Goal: Task Accomplishment & Management: Use online tool/utility

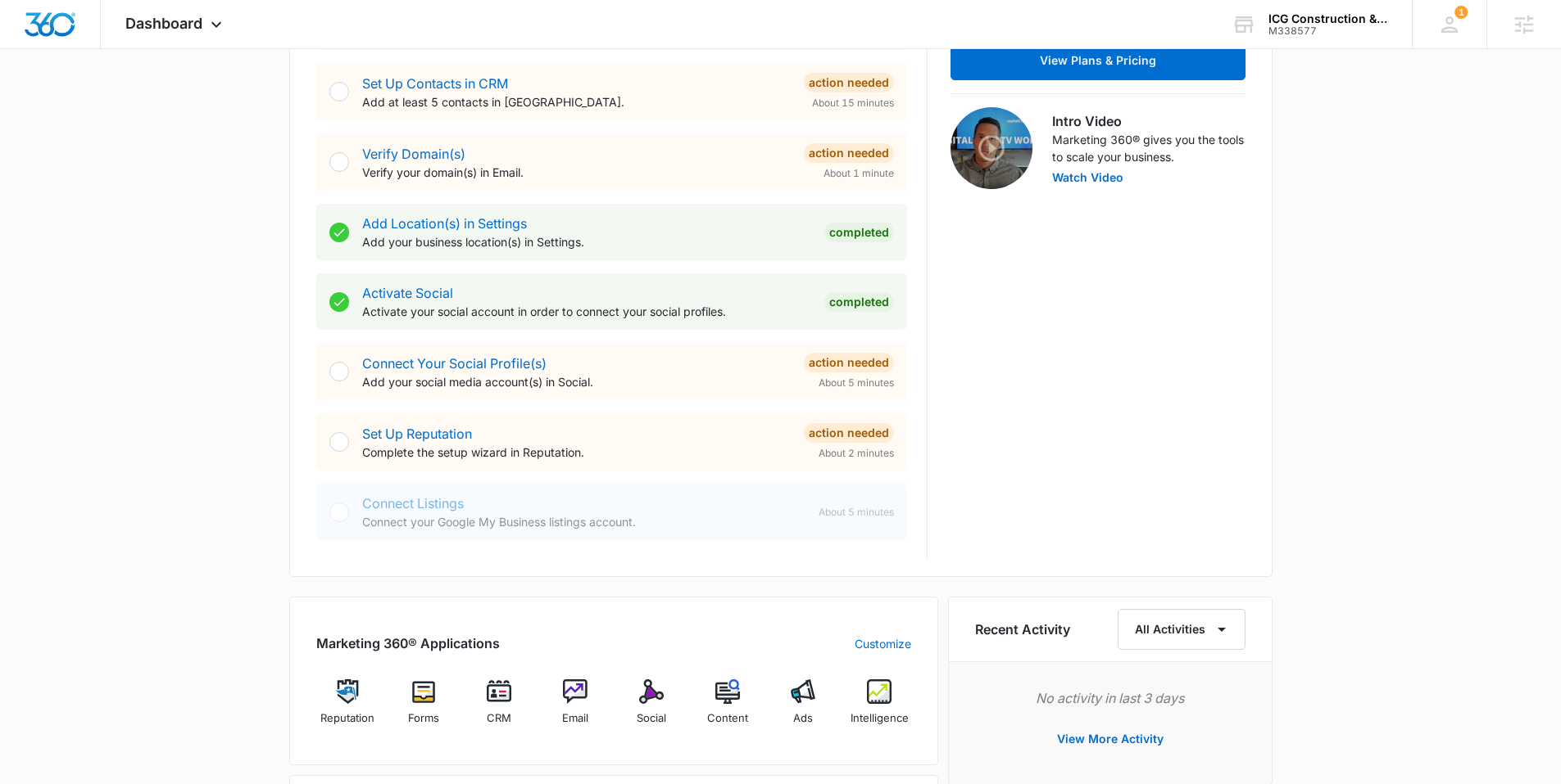
scroll to position [490, 0]
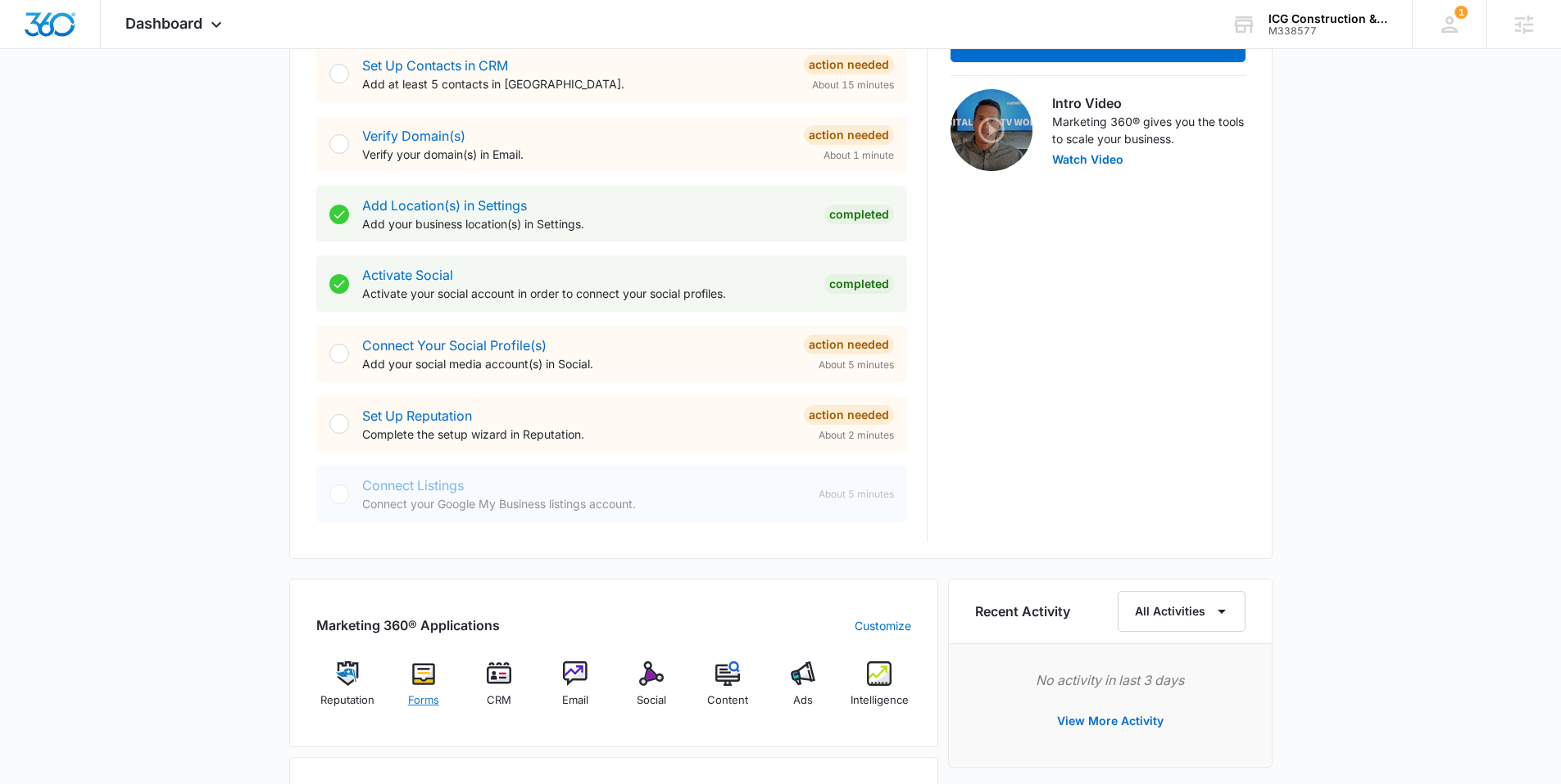
click at [432, 680] on img at bounding box center [423, 674] width 25 height 25
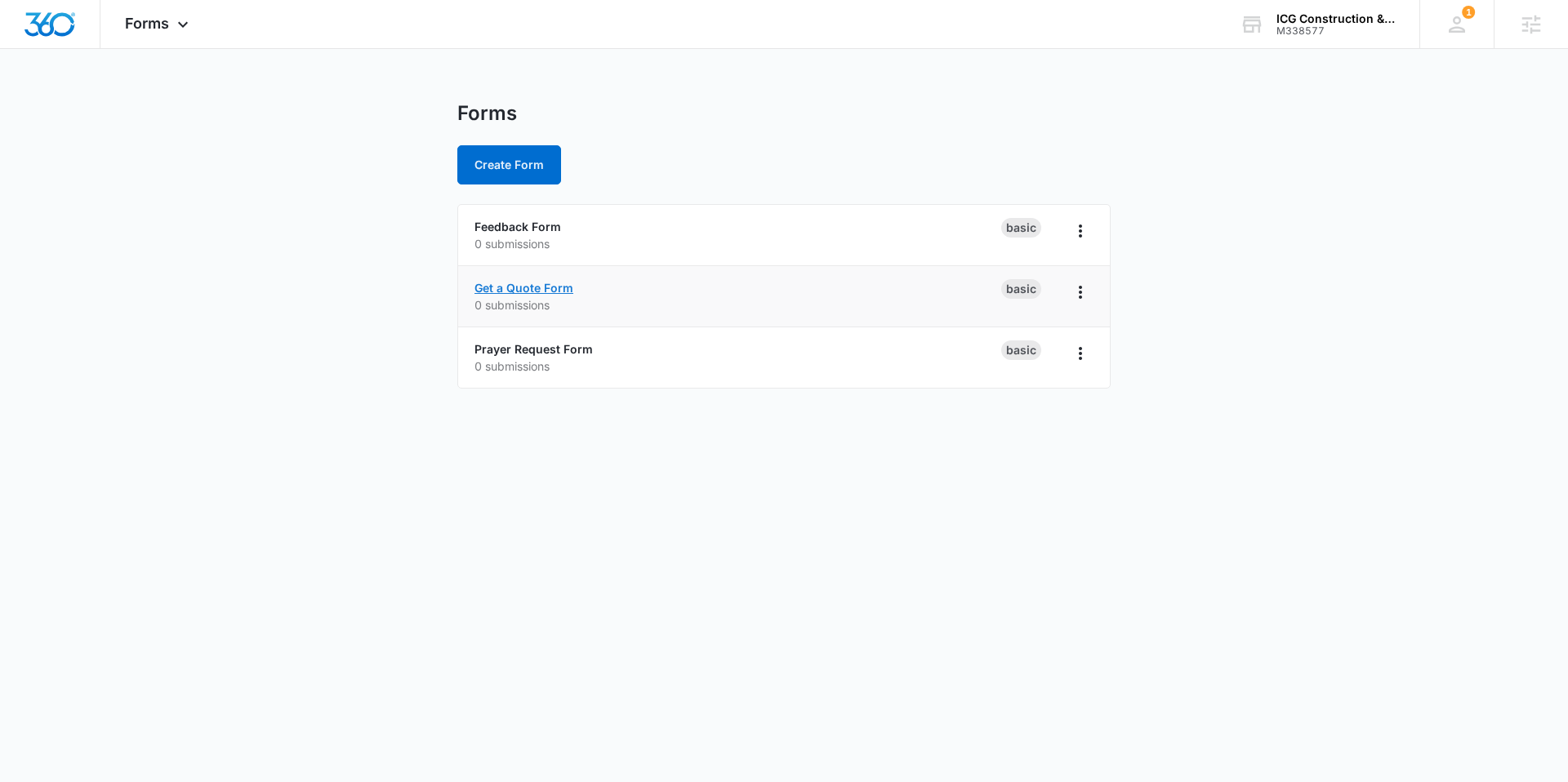
click at [535, 283] on link "Get a Quote Form" at bounding box center [524, 288] width 99 height 14
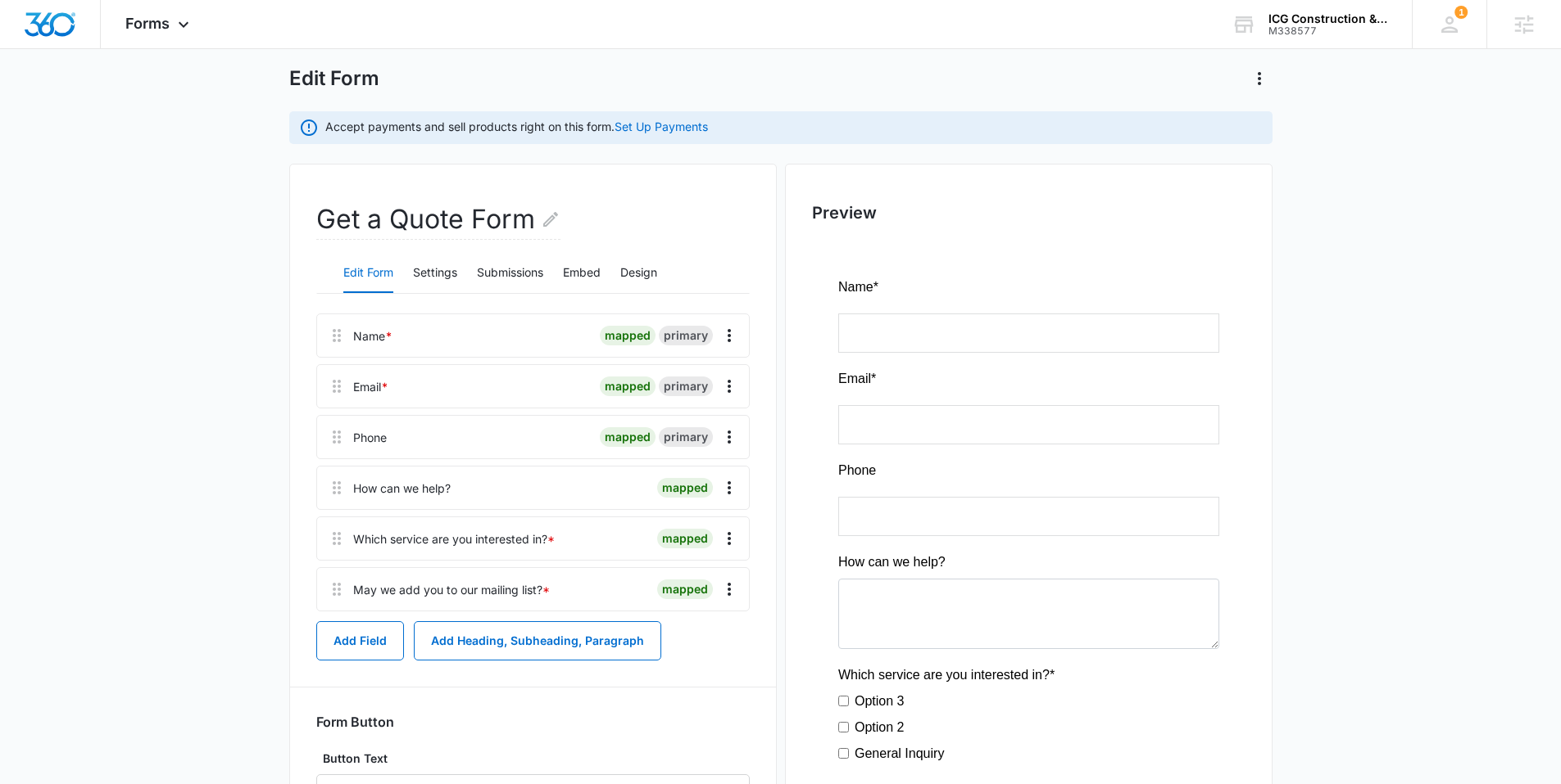
scroll to position [91, 0]
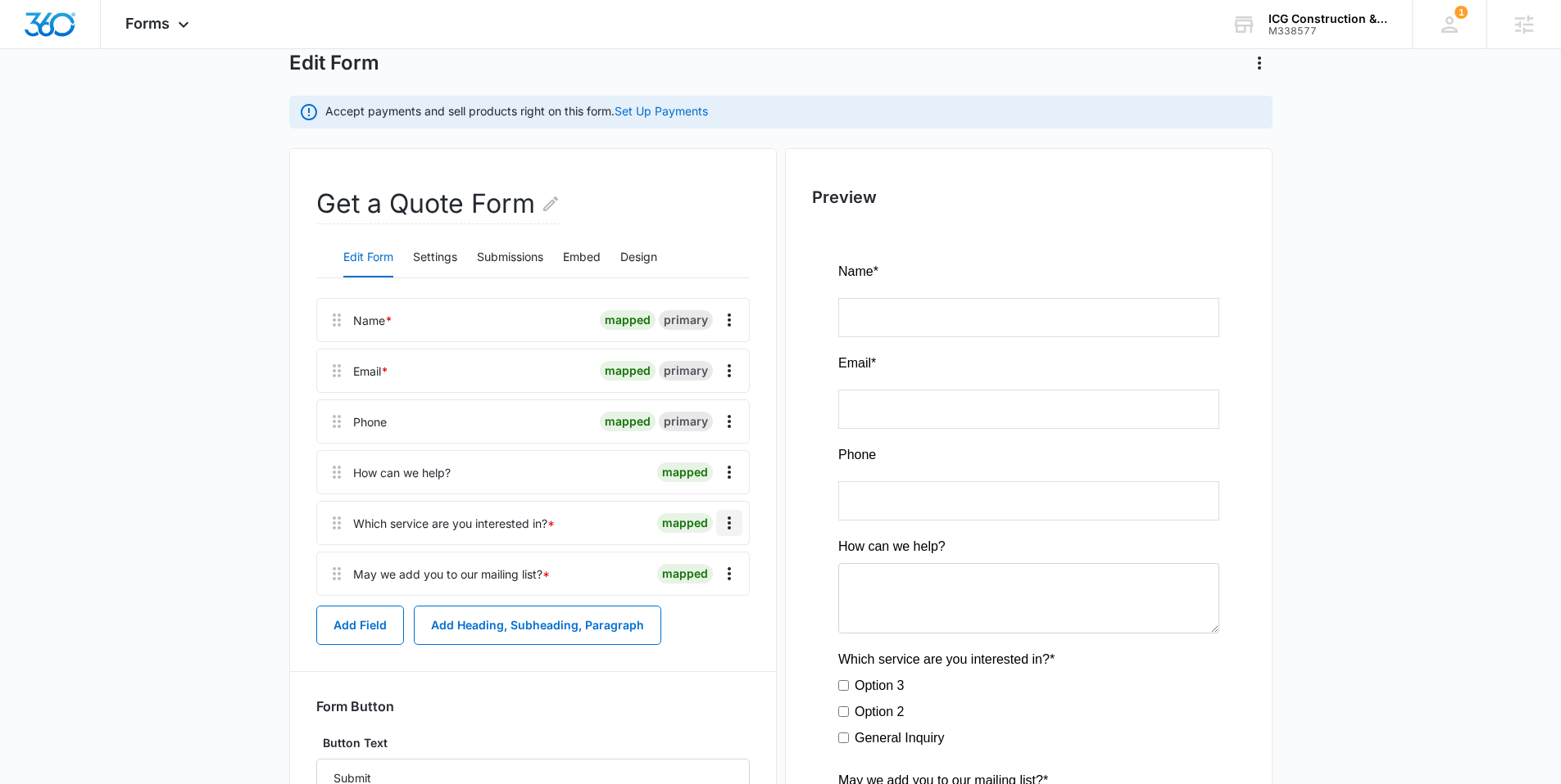
click at [729, 525] on icon "Overflow Menu" at bounding box center [729, 523] width 20 height 20
click at [695, 593] on div "Delete" at bounding box center [684, 593] width 35 height 12
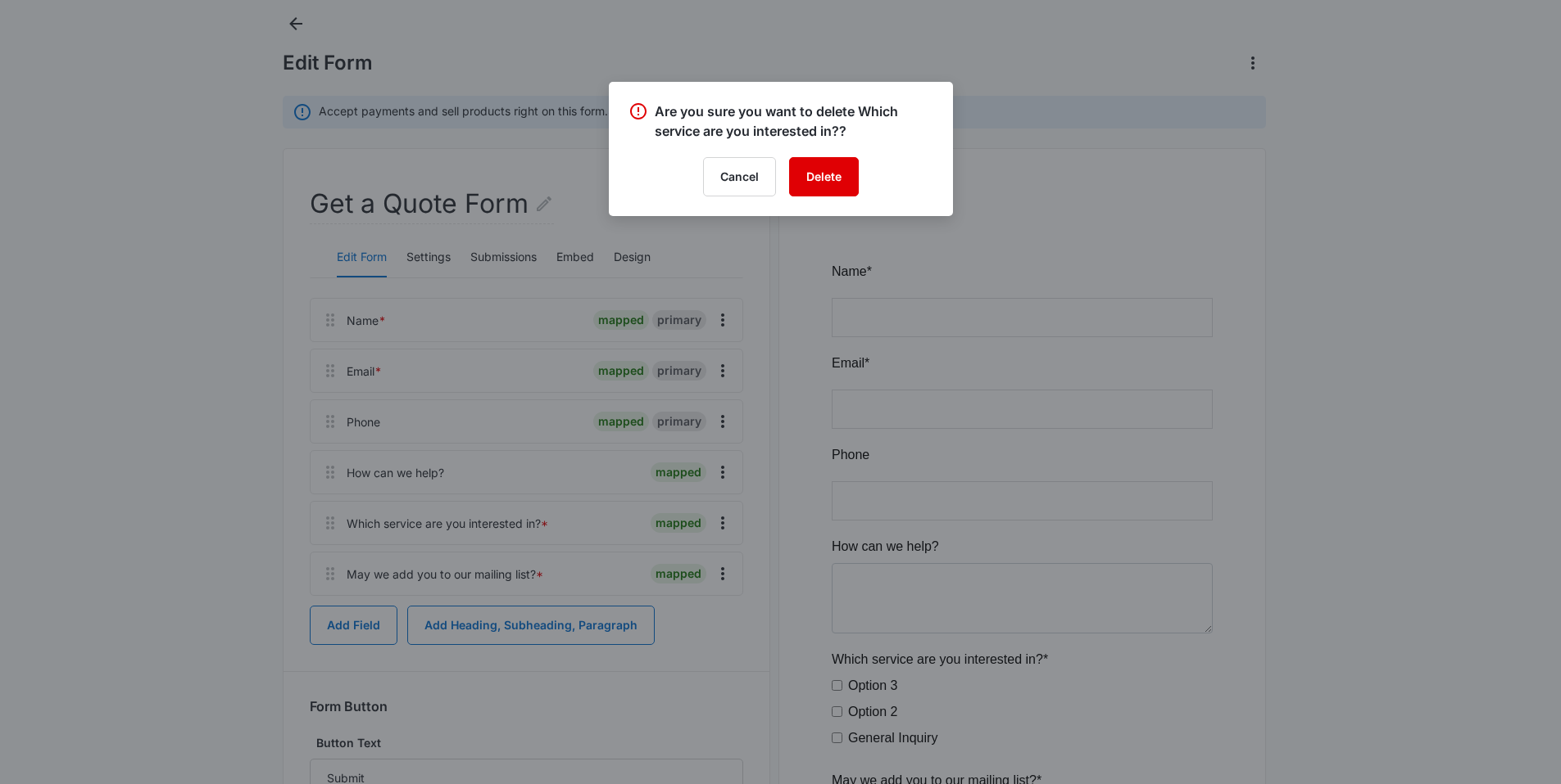
click at [821, 177] on button "Delete" at bounding box center [824, 177] width 70 height 40
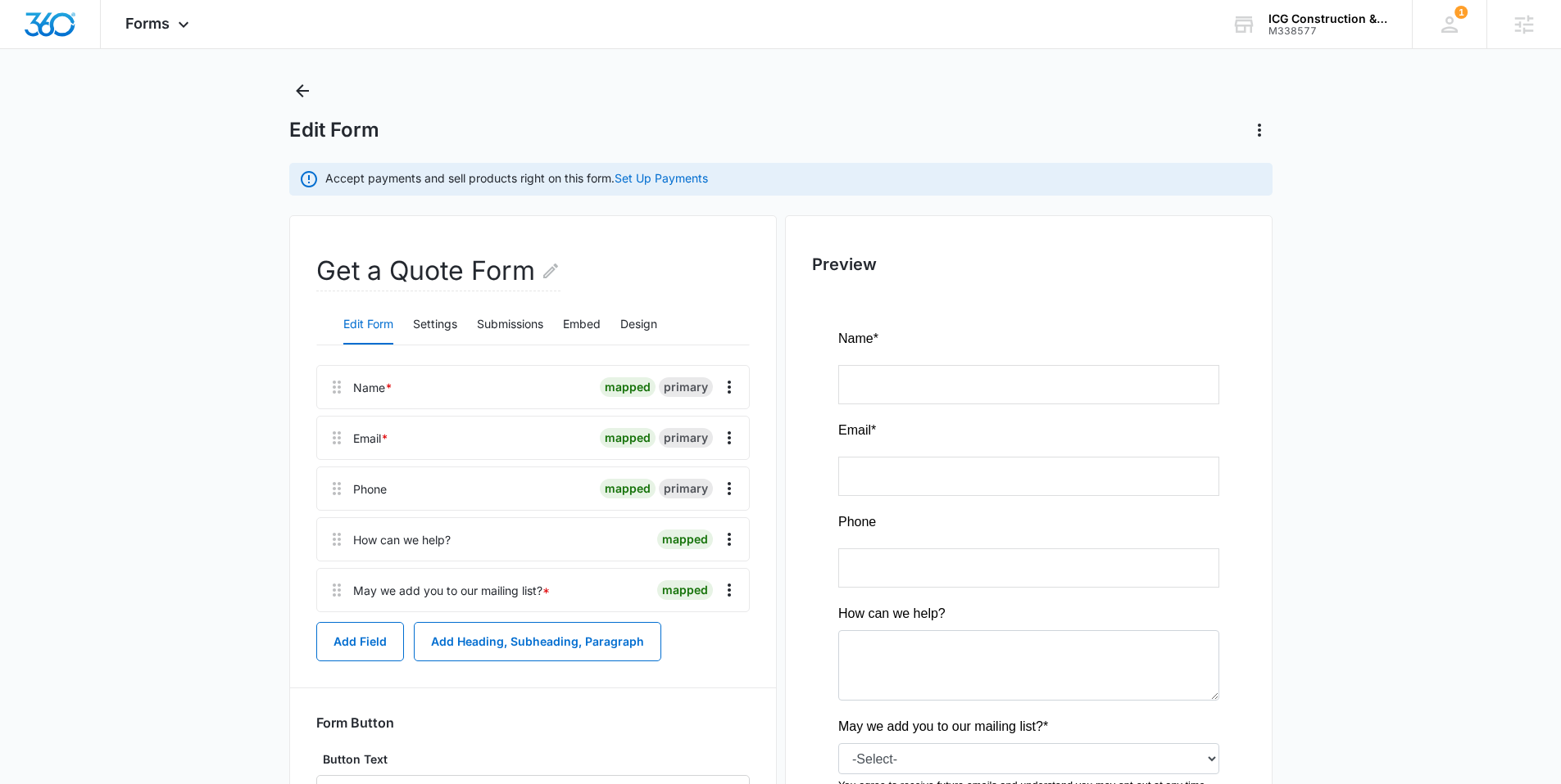
scroll to position [0, 0]
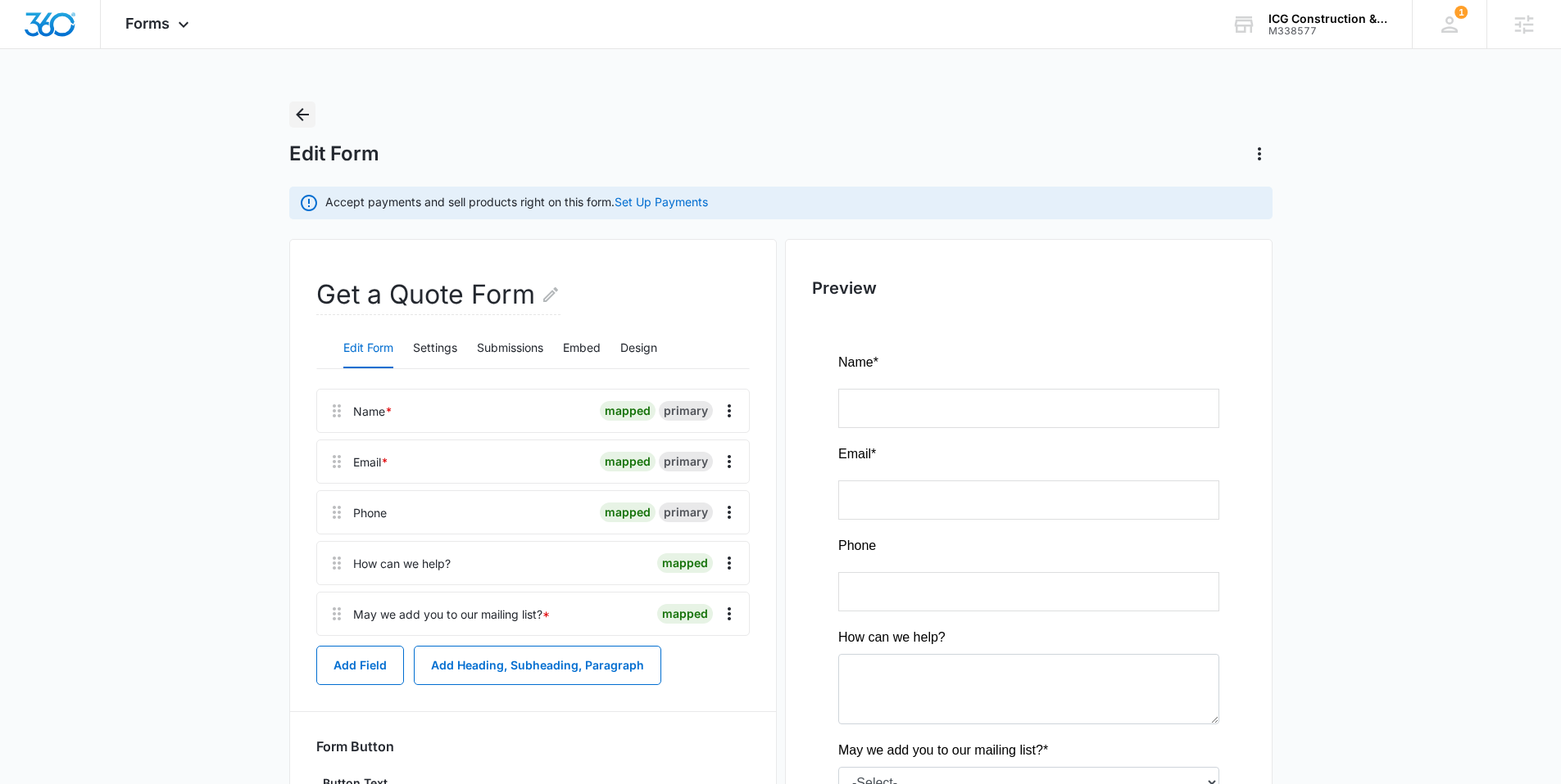
click at [304, 110] on icon "Back" at bounding box center [303, 115] width 20 height 20
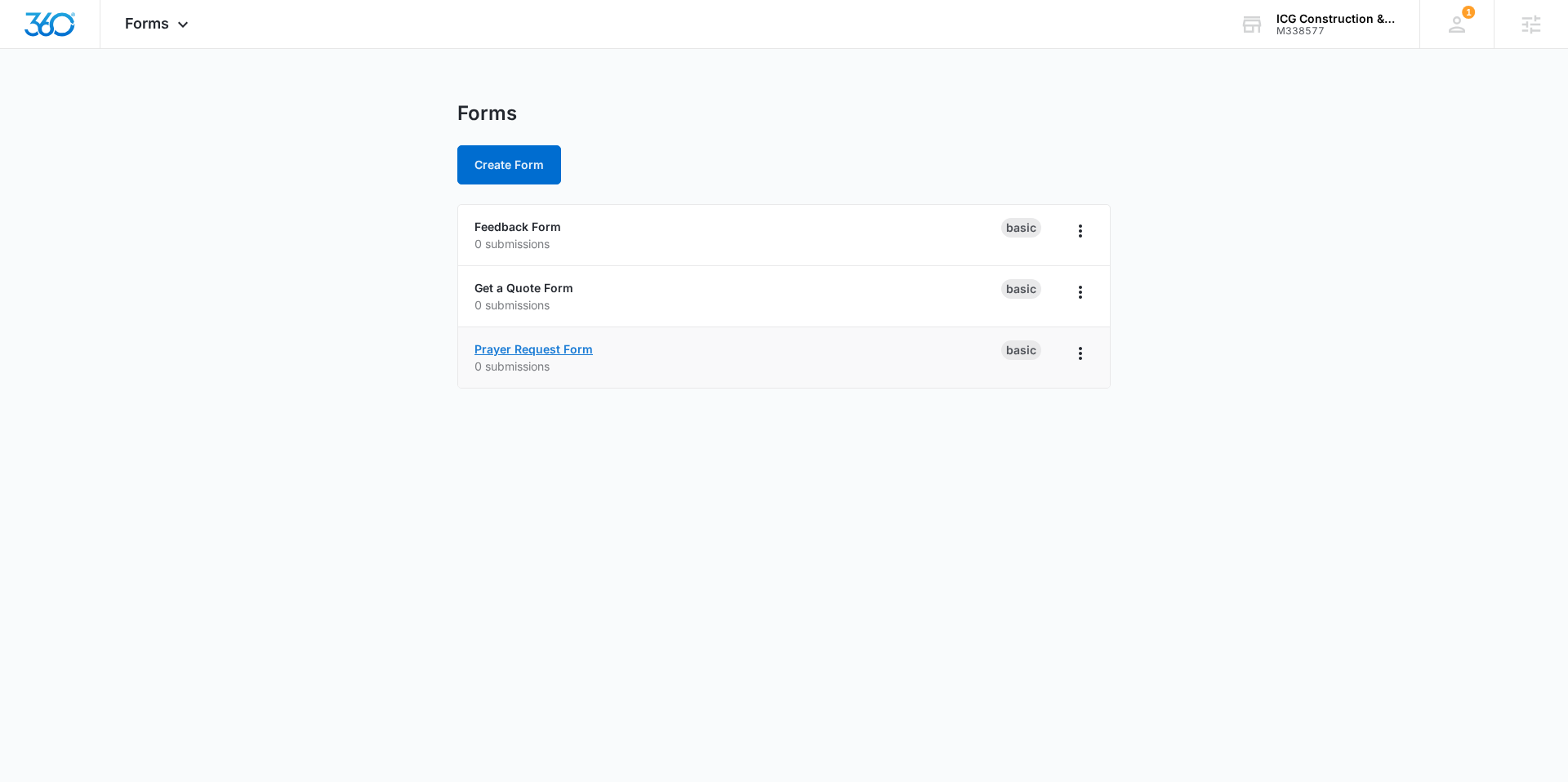
click at [496, 343] on link "Prayer Request Form" at bounding box center [534, 349] width 119 height 14
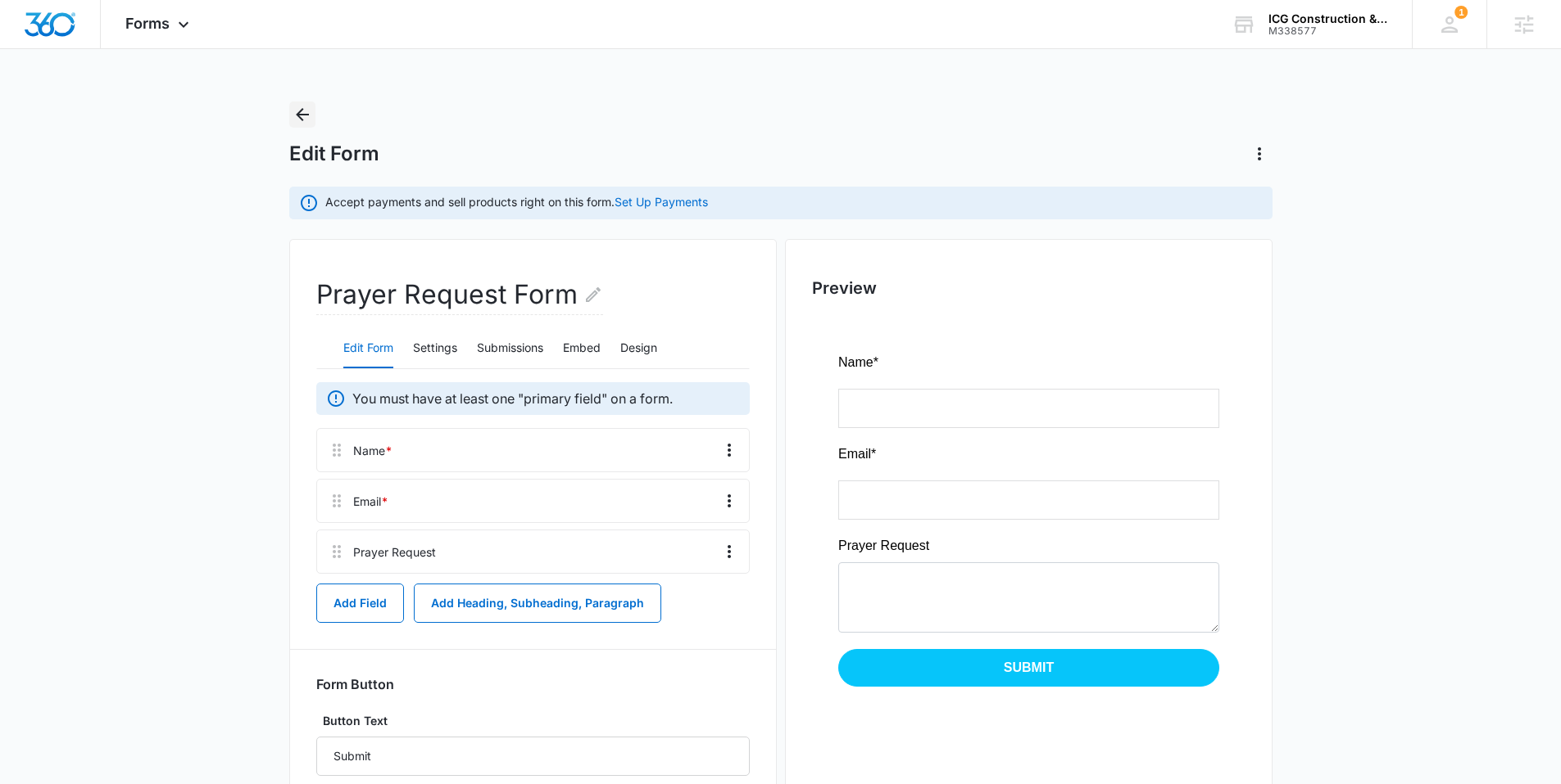
click at [301, 112] on icon "Back" at bounding box center [303, 115] width 20 height 20
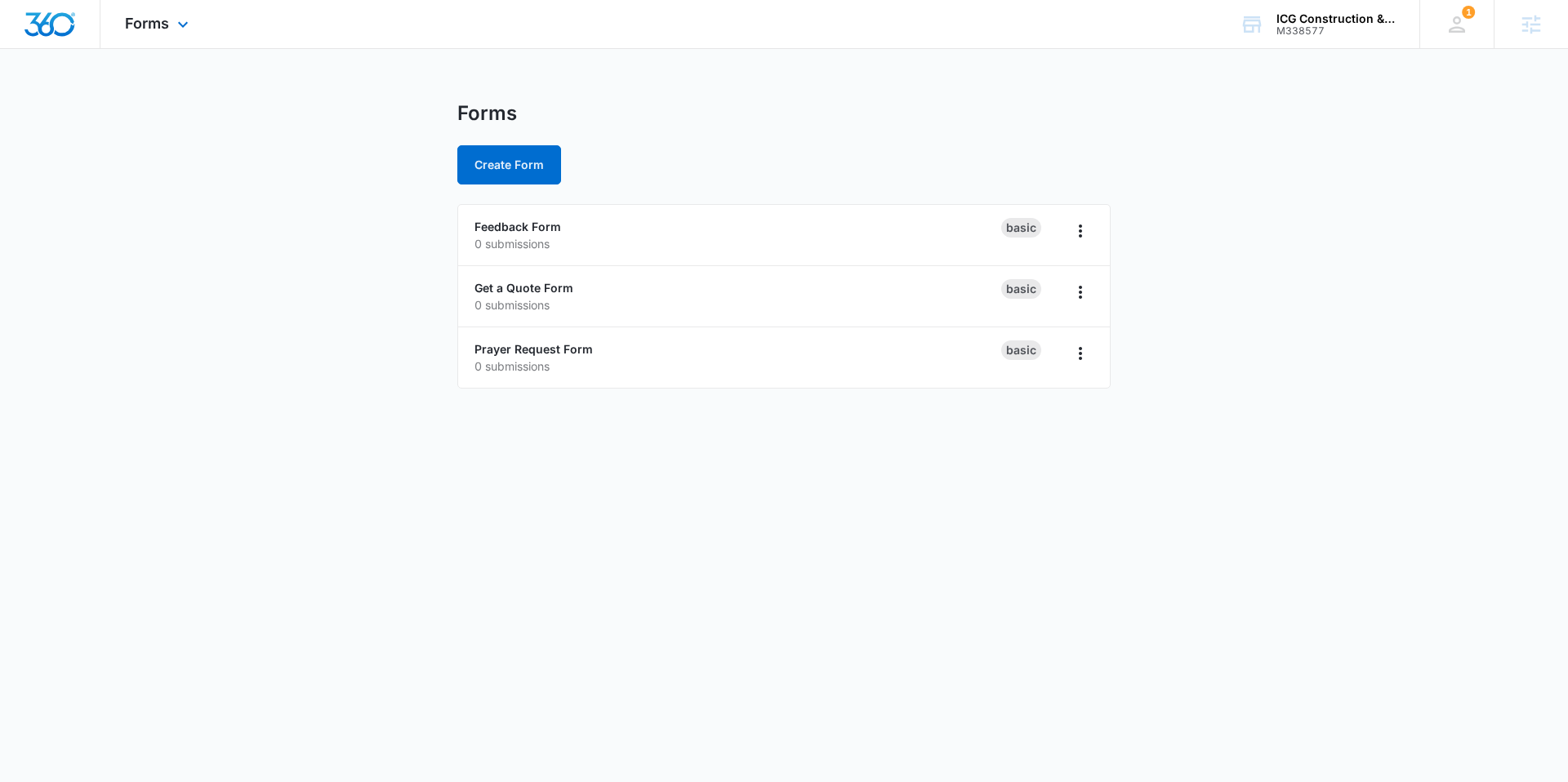
click at [49, 21] on img "Dashboard" at bounding box center [49, 24] width 52 height 25
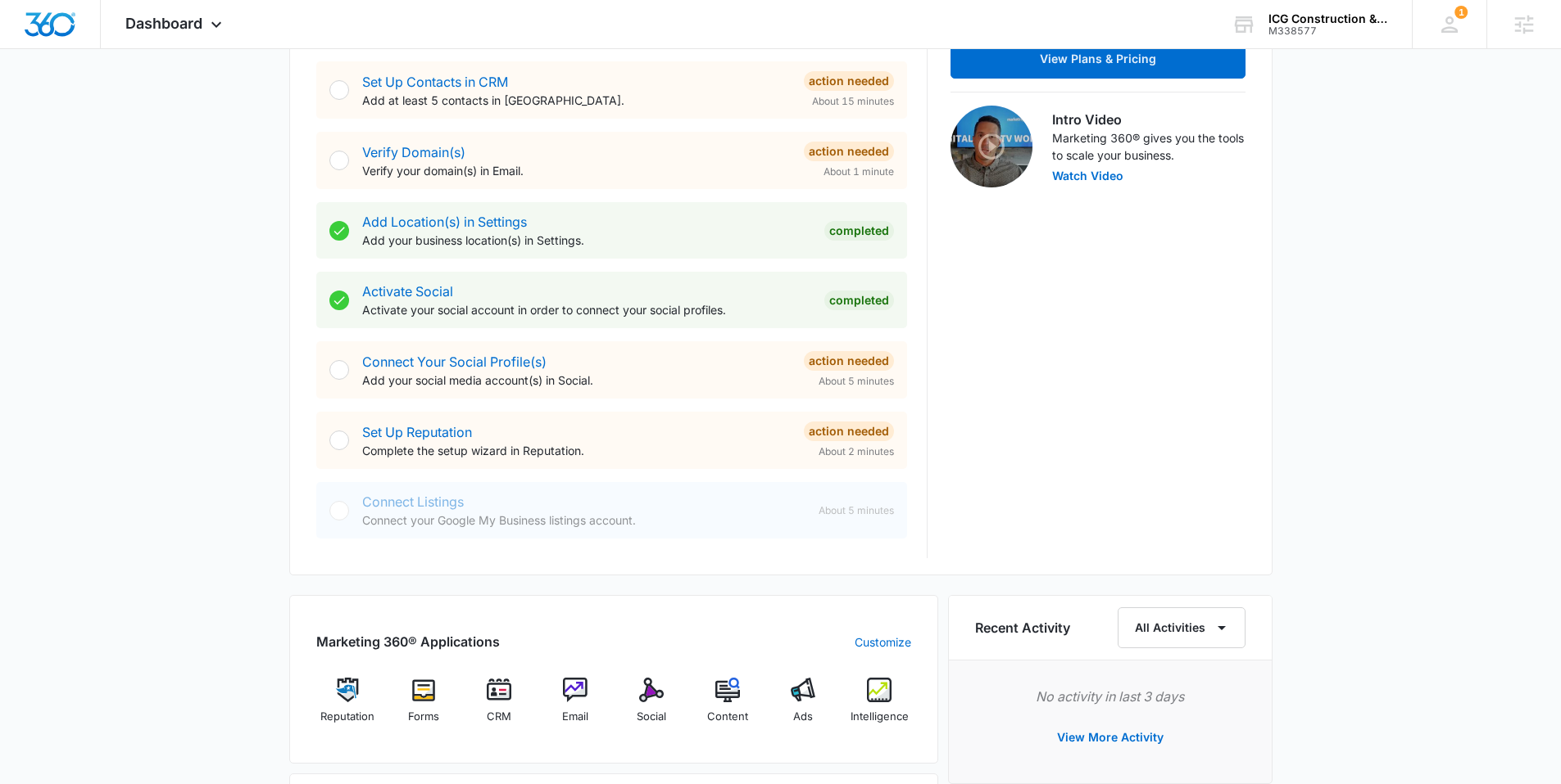
scroll to position [555, 0]
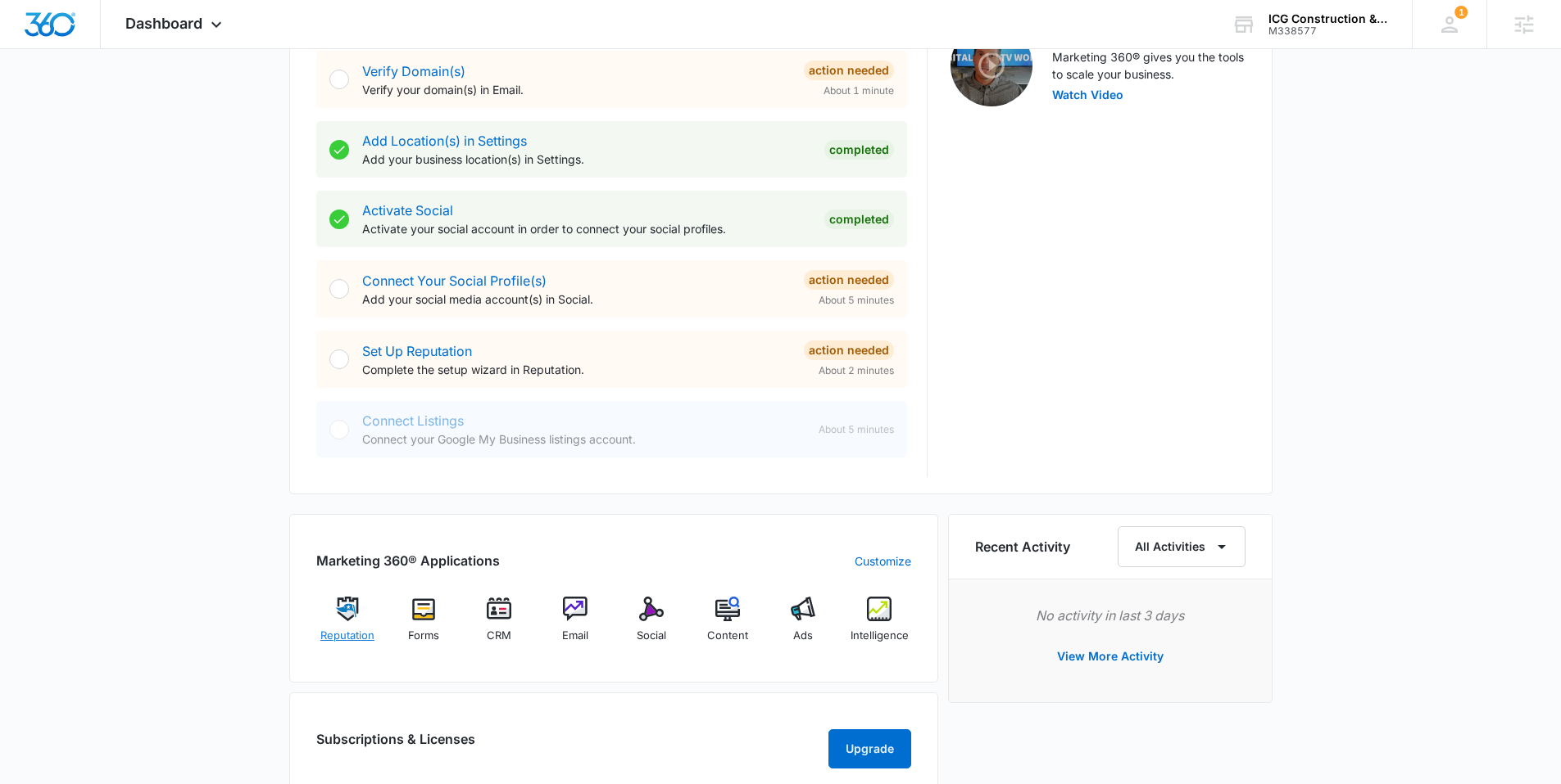
click at [342, 617] on img at bounding box center [347, 609] width 25 height 25
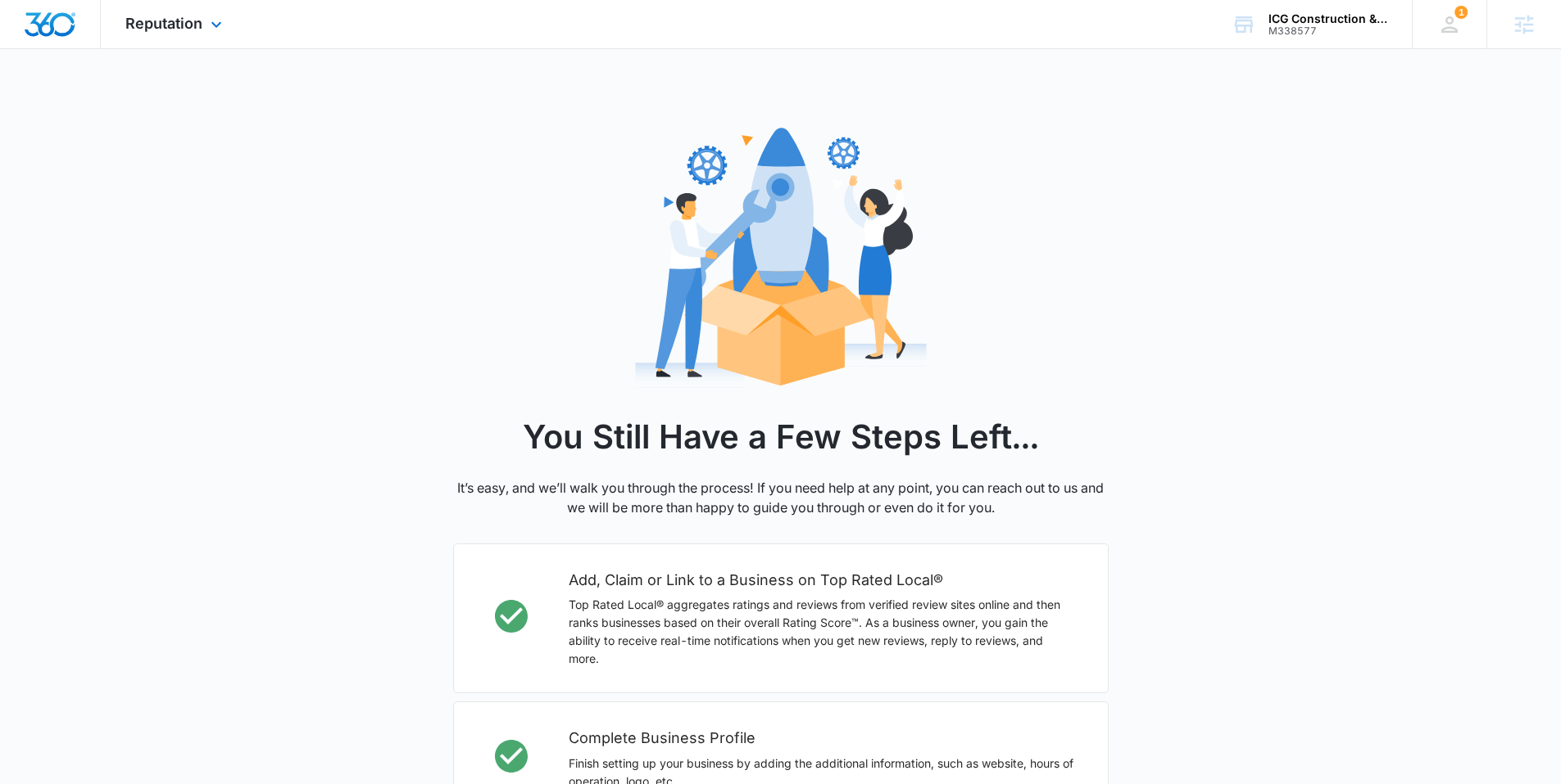
click at [49, 27] on img "Dashboard" at bounding box center [50, 24] width 53 height 25
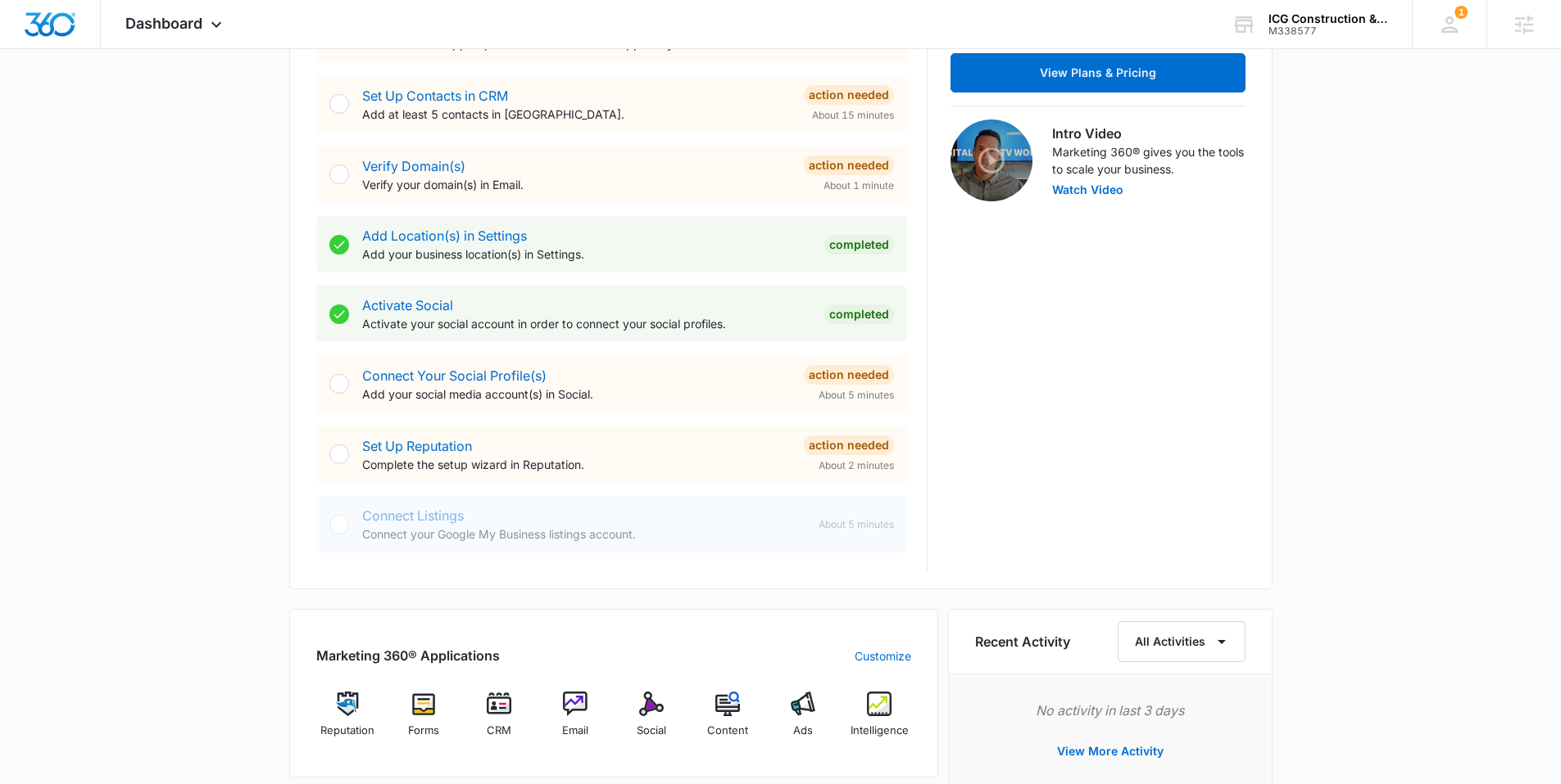
scroll to position [660, 0]
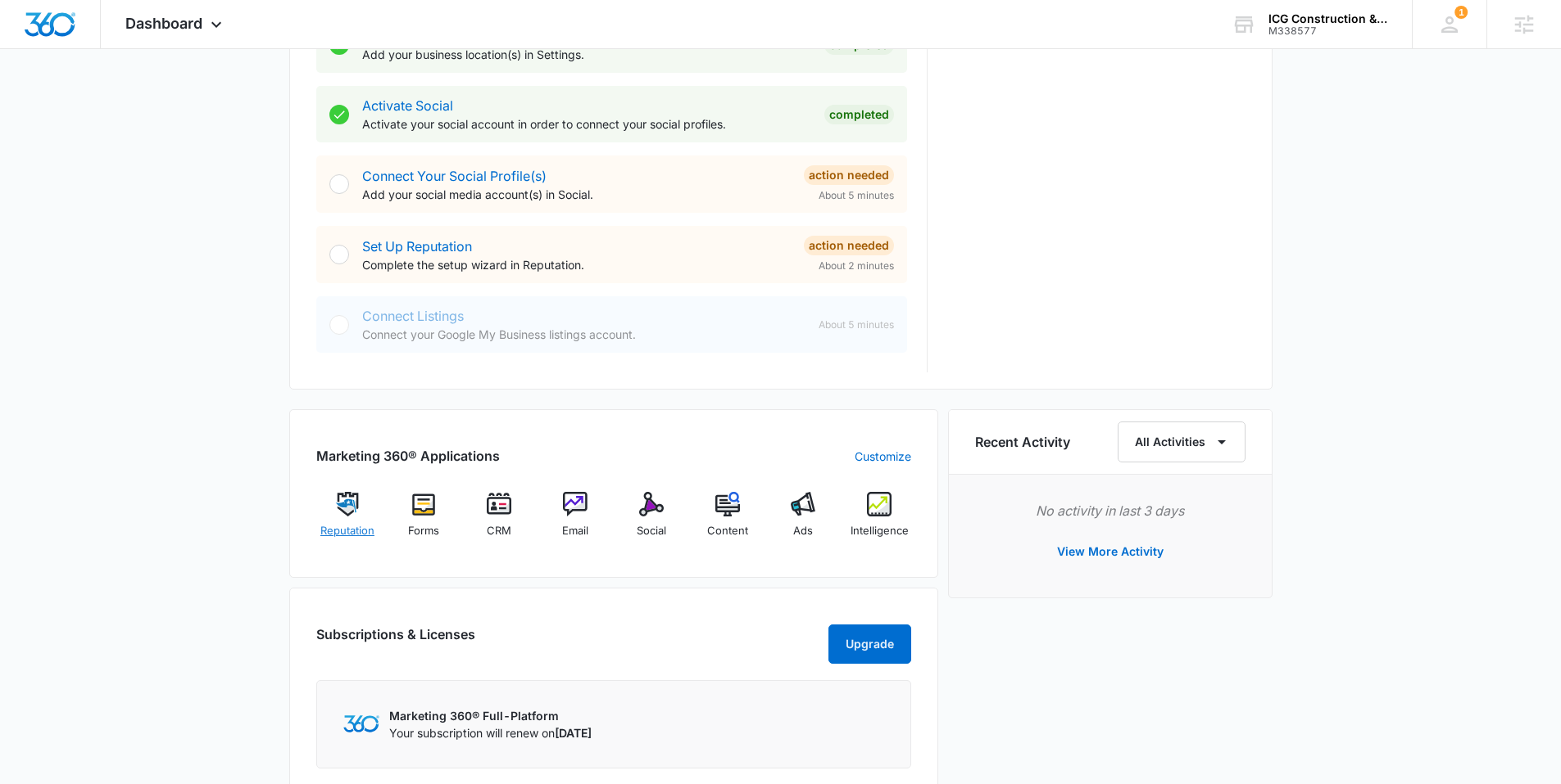
click at [341, 508] on img at bounding box center [347, 504] width 25 height 25
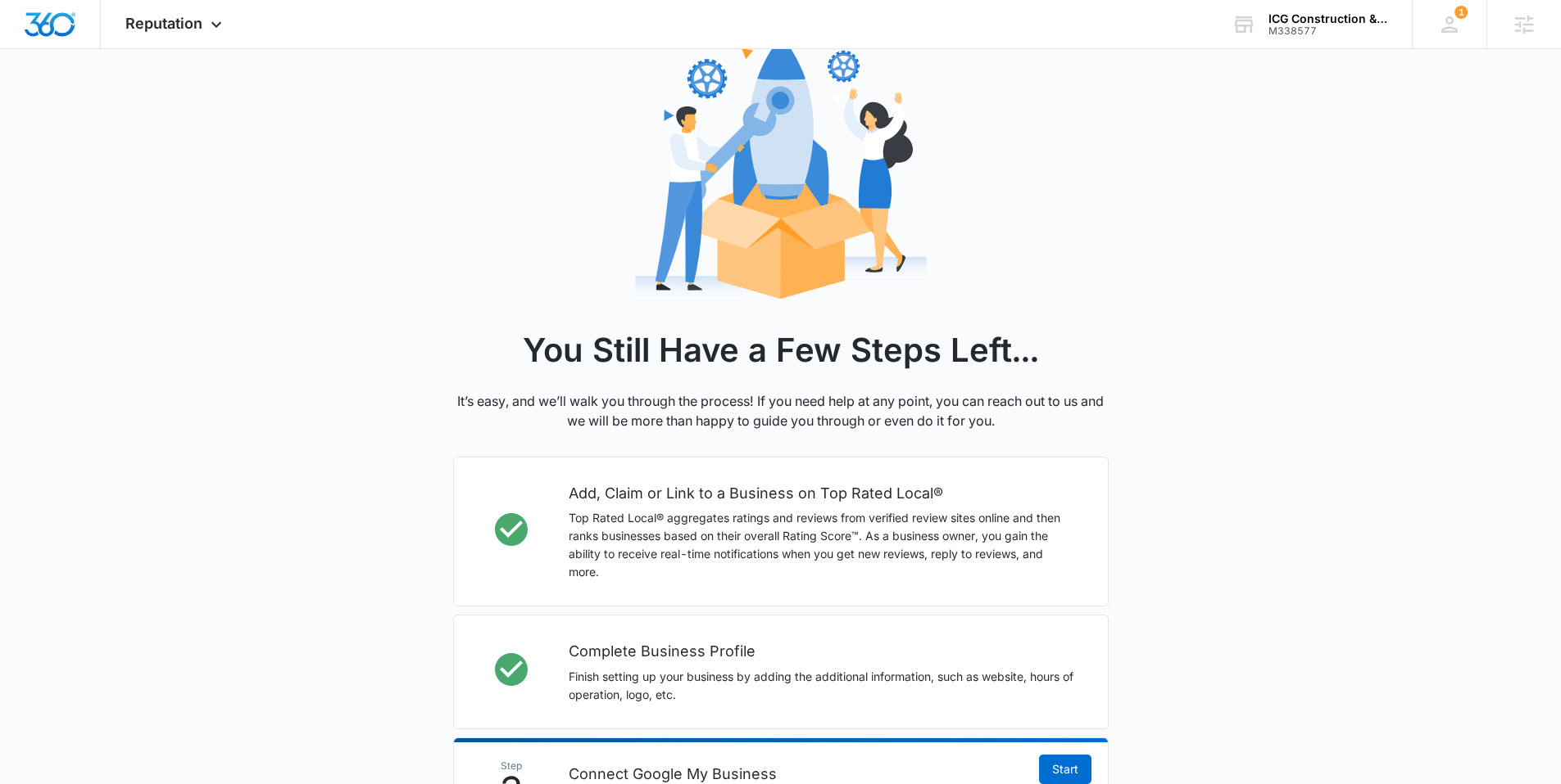
scroll to position [383, 0]
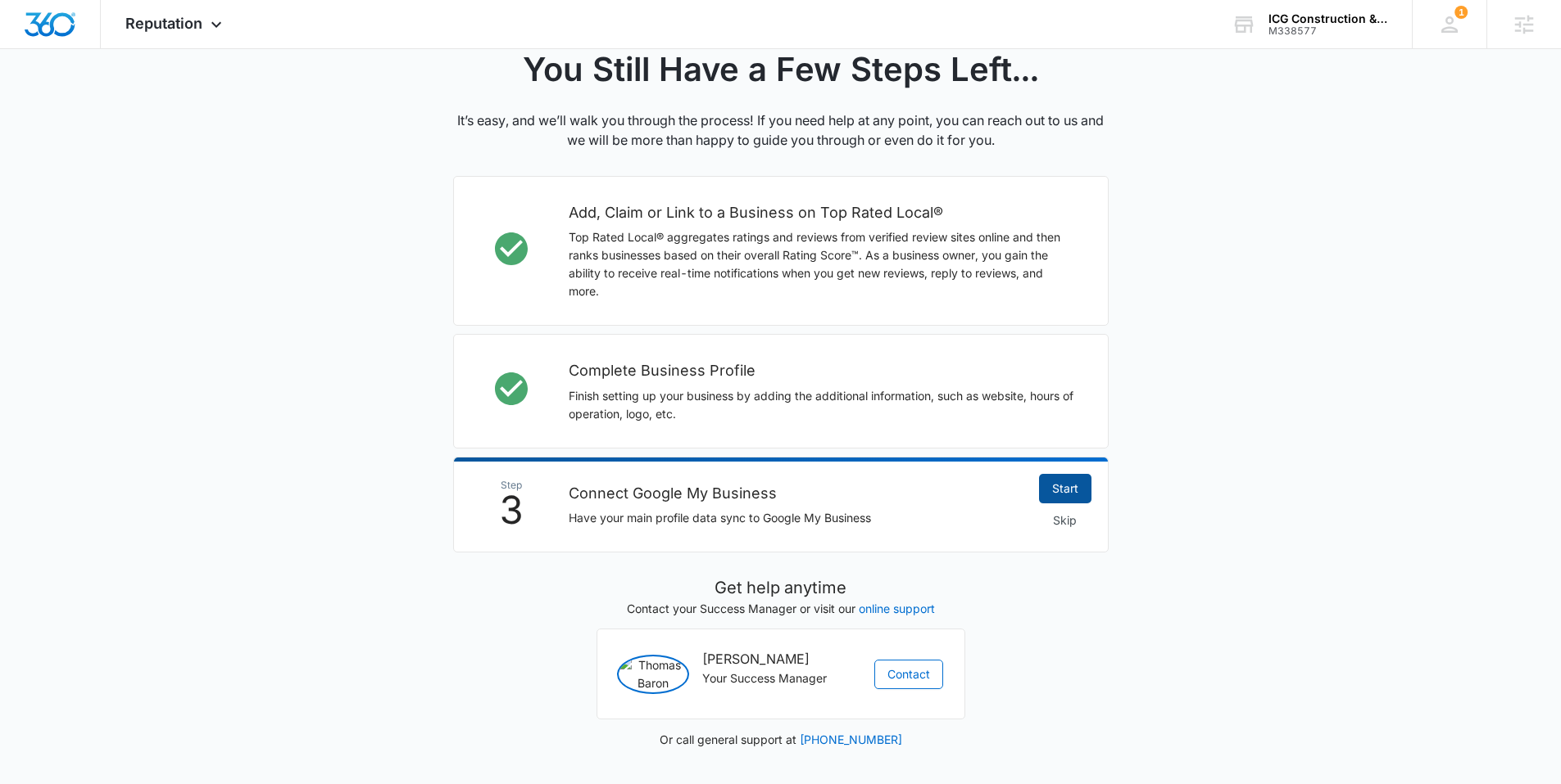
click at [1045, 474] on link "Start" at bounding box center [1064, 489] width 53 height 30
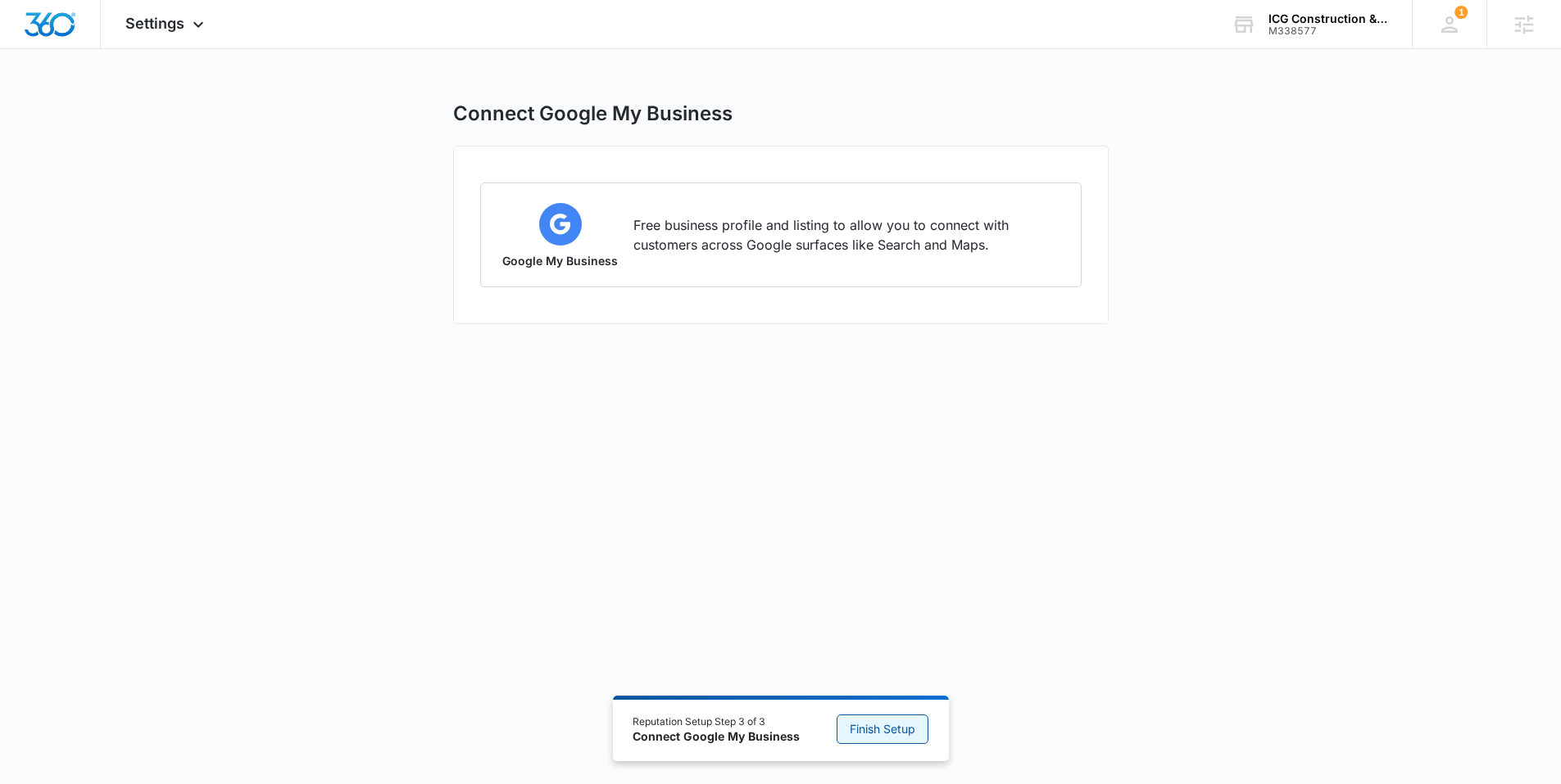
click at [879, 729] on span "Finish Setup" at bounding box center [883, 729] width 66 height 18
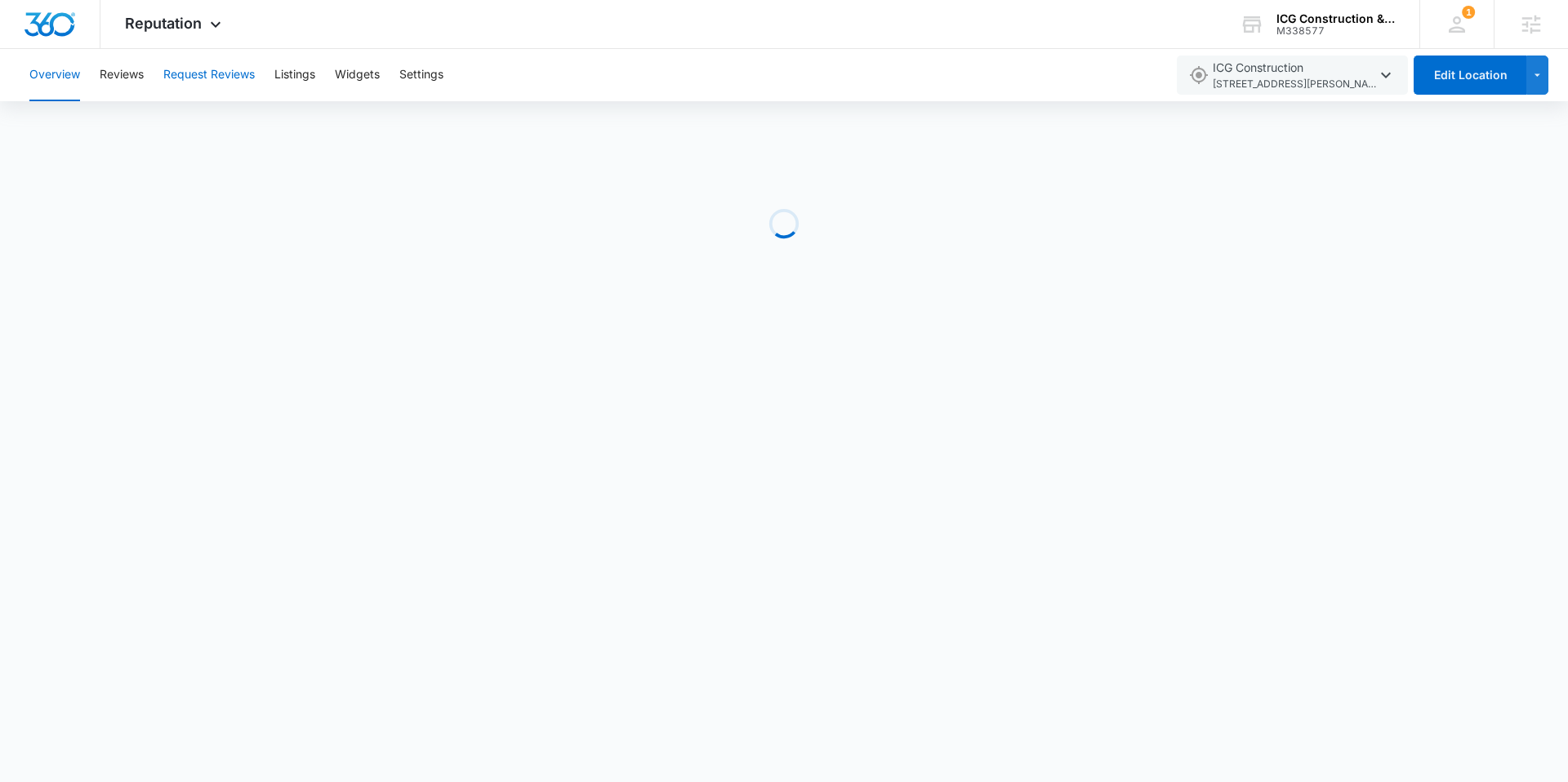
click at [210, 77] on button "Request Reviews" at bounding box center [209, 75] width 91 height 52
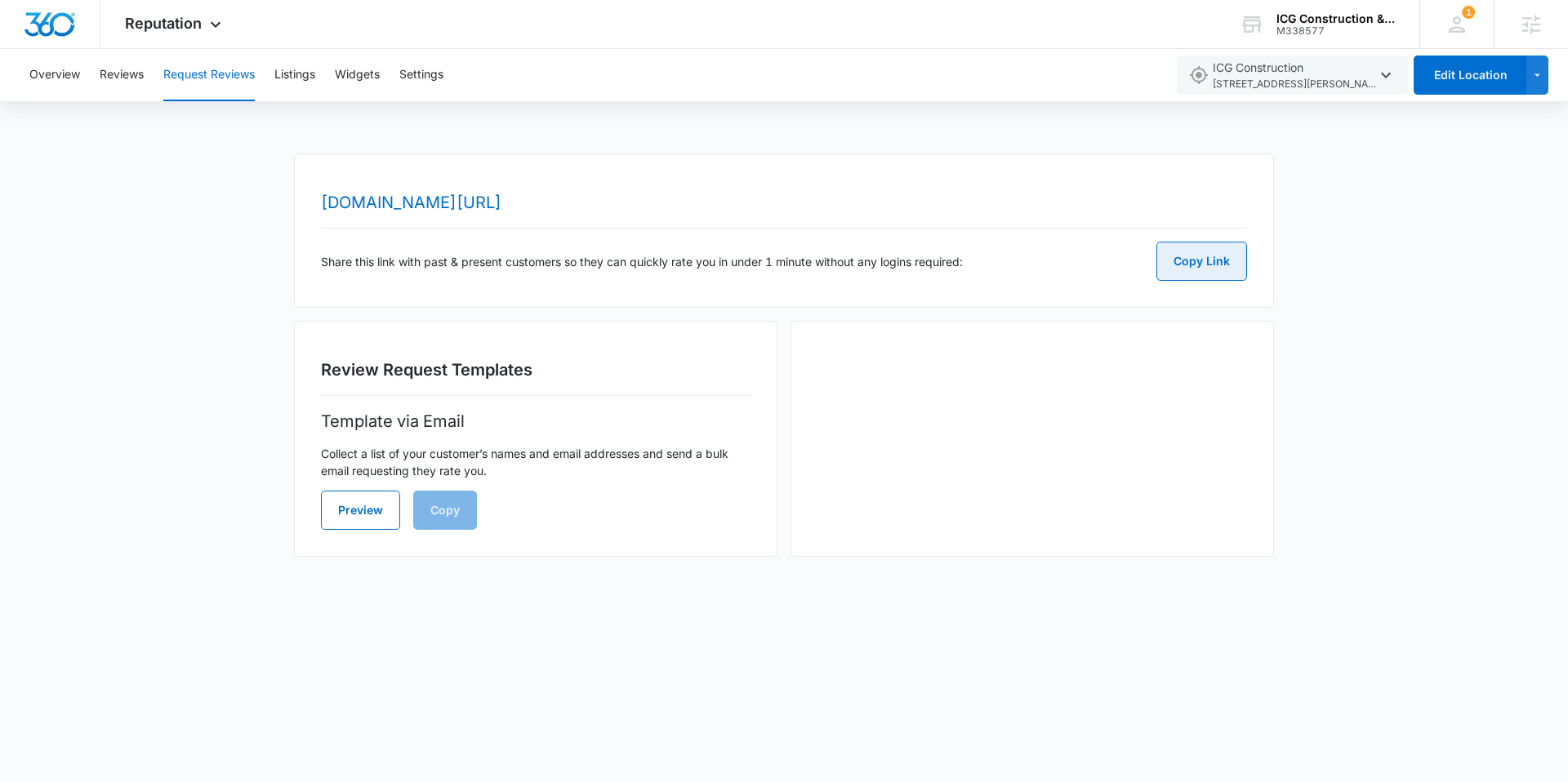
click at [1185, 258] on button "Copy Link" at bounding box center [1202, 261] width 91 height 40
click at [72, 19] on img "Dashboard" at bounding box center [49, 24] width 52 height 25
